Goal: Task Accomplishment & Management: Complete application form

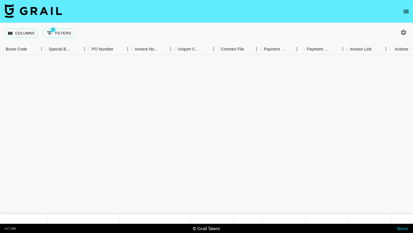
scroll to position [3137, 689]
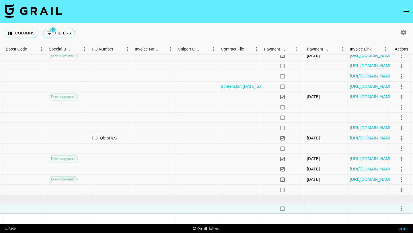
click at [408, 17] on nav at bounding box center [206, 11] width 413 height 23
click at [405, 12] on icon "open drawer" at bounding box center [405, 11] width 7 height 7
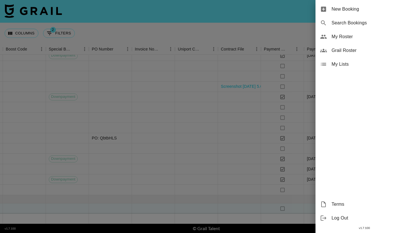
click at [392, 12] on span "New Booking" at bounding box center [369, 9] width 77 height 7
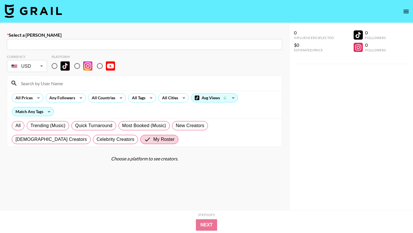
click at [110, 44] on input "text" at bounding box center [144, 44] width 268 height 7
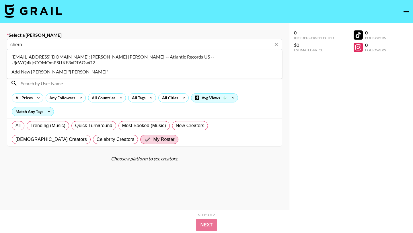
click at [126, 57] on li "chernxin.liew@atlanticrecords.com: Chern Xin Liew -- Atlantic Records US -- Ujc…" at bounding box center [144, 59] width 275 height 15
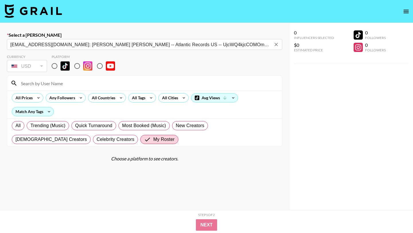
type input "chernxin.liew@atlanticrecords.com: Chern Xin Liew -- Atlantic Records US -- Ujc…"
click at [54, 67] on input "radio" at bounding box center [54, 66] width 12 height 12
radio input "true"
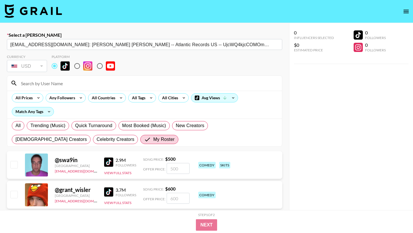
click at [52, 84] on input at bounding box center [147, 83] width 261 height 9
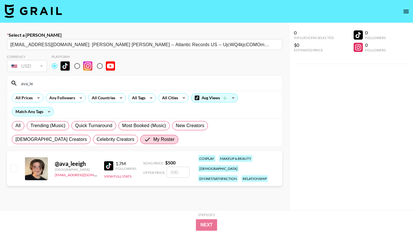
type input "ava_le"
click at [9, 165] on div "@ ava_leeigh United States max@grail-talent.com 1.7M Followers View Full Stats …" at bounding box center [144, 168] width 275 height 35
click at [15, 165] on input "checkbox" at bounding box center [13, 168] width 7 height 7
checkbox input "true"
type input "500"
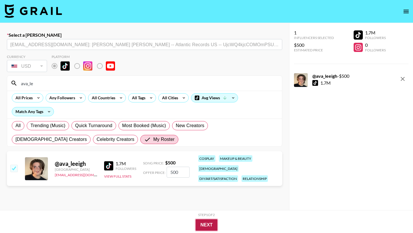
click at [199, 226] on button "Next" at bounding box center [207, 224] width 22 height 11
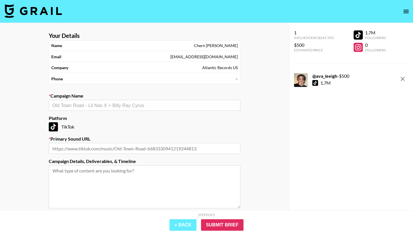
click at [116, 98] on label "Campaign Name" at bounding box center [144, 96] width 191 height 6
click at [121, 103] on input "text" at bounding box center [144, 105] width 185 height 7
click at [113, 114] on li "Rainbow Kitten Surprise - Tropics" at bounding box center [144, 117] width 191 height 9
type input "Rainbow Kitten Surprise - Tropics"
type input "https://www.tiktok.com/music/Tropics-7535208040666023953"
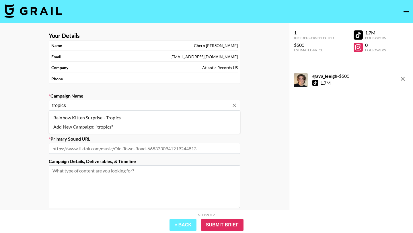
type textarea "TikTok -- TikTok --"
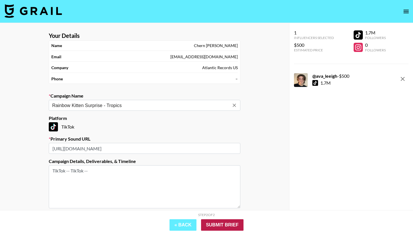
type input "Rainbow Kitten Surprise - Tropics"
click at [237, 227] on input "Submit Brief" at bounding box center [222, 224] width 42 height 11
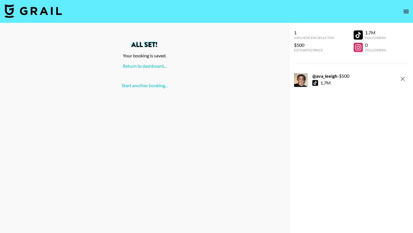
click at [144, 69] on div "Return to dashboard..." at bounding box center [145, 66] width 280 height 6
click at [154, 61] on div "All set! Your booking is saved. Return to dashboard... Start another booking..." at bounding box center [145, 64] width 280 height 47
click at [154, 64] on link "Return to dashboard..." at bounding box center [145, 65] width 44 height 5
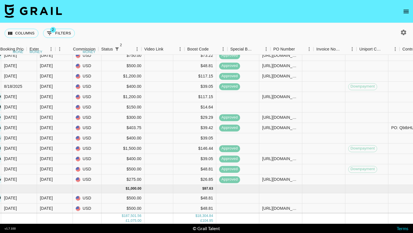
scroll to position [3147, 508]
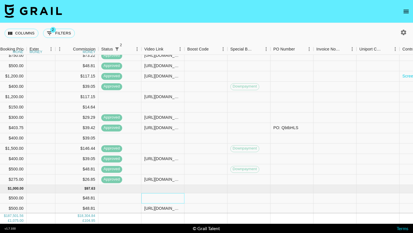
click at [155, 195] on div at bounding box center [162, 198] width 43 height 10
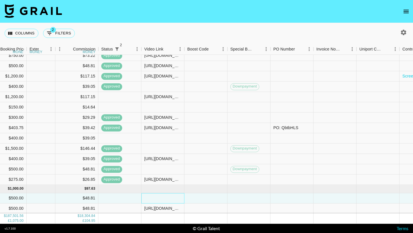
click at [155, 195] on div at bounding box center [162, 198] width 43 height 10
type input "[URL][DOMAIN_NAME]"
click at [210, 197] on div at bounding box center [205, 198] width 43 height 10
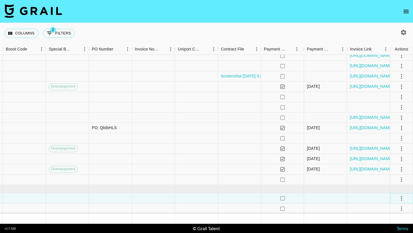
click at [403, 199] on icon "select merge strategy" at bounding box center [401, 198] width 7 height 7
click at [395, 186] on div "Approve" at bounding box center [388, 185] width 17 height 7
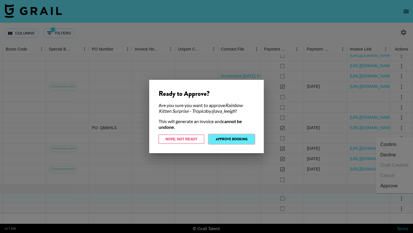
click at [234, 134] on button "Approve Booking" at bounding box center [232, 138] width 46 height 9
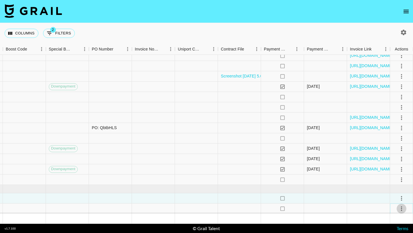
click at [402, 208] on icon "select merge strategy" at bounding box center [401, 208] width 7 height 7
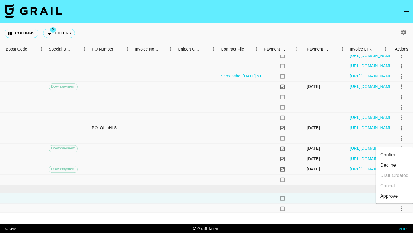
click at [390, 193] on div "Approve" at bounding box center [388, 196] width 17 height 7
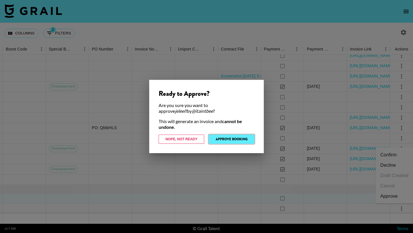
click at [223, 138] on button "Approve Booking" at bounding box center [232, 138] width 46 height 9
